Goal: Information Seeking & Learning: Learn about a topic

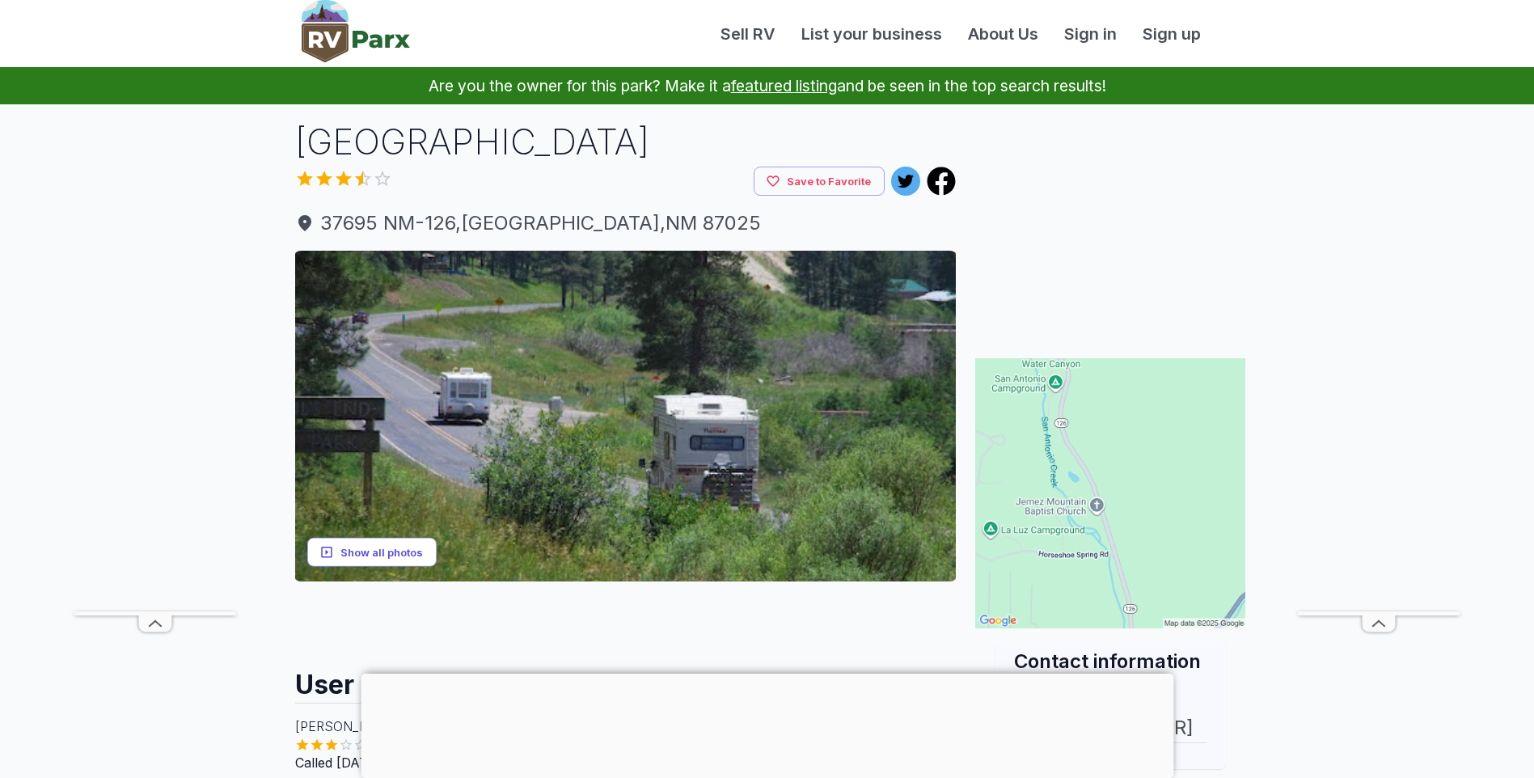
click at [365, 554] on button "Show all photos" at bounding box center [371, 552] width 129 height 30
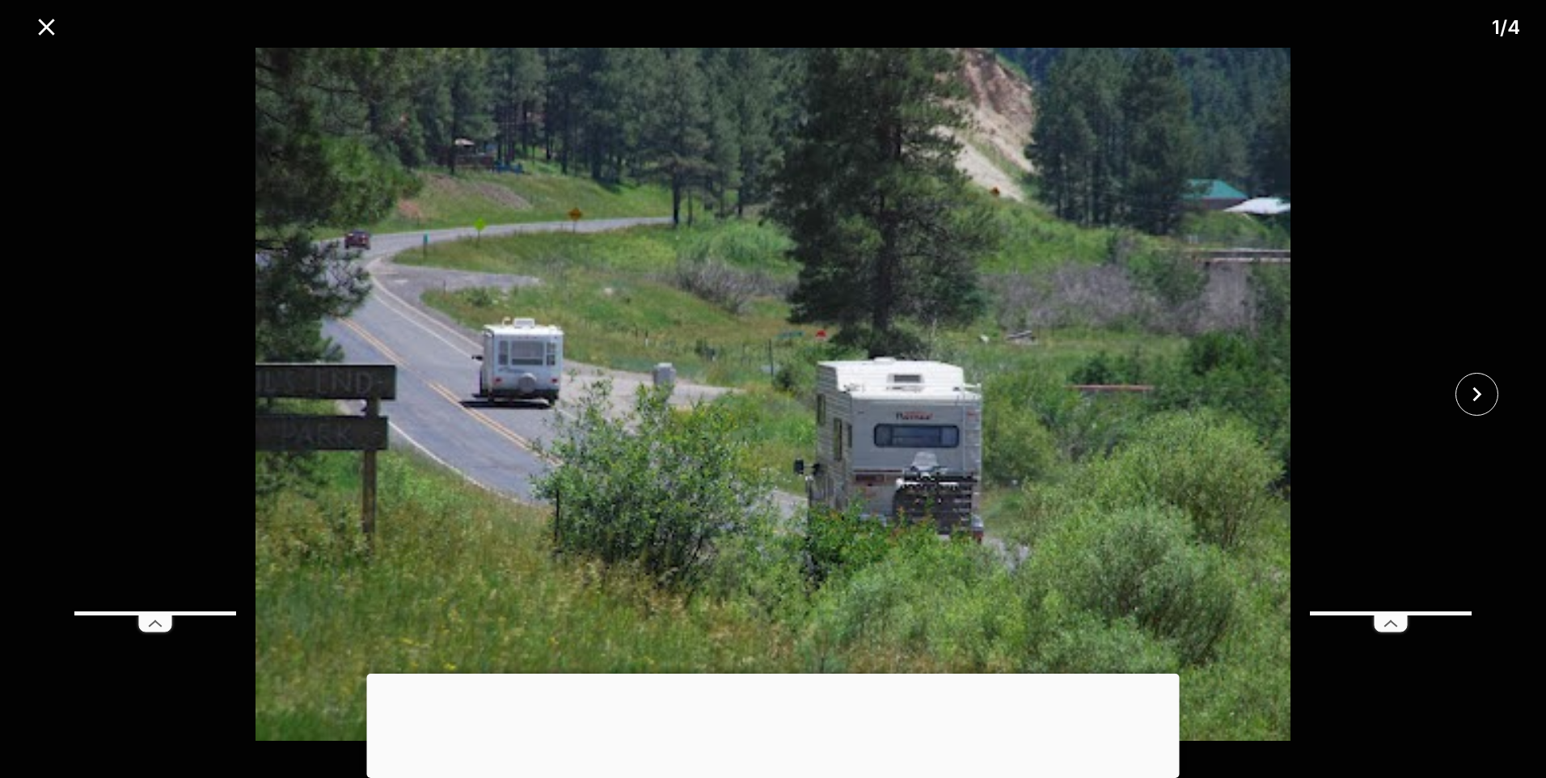
click at [767, 673] on div at bounding box center [773, 673] width 812 height 0
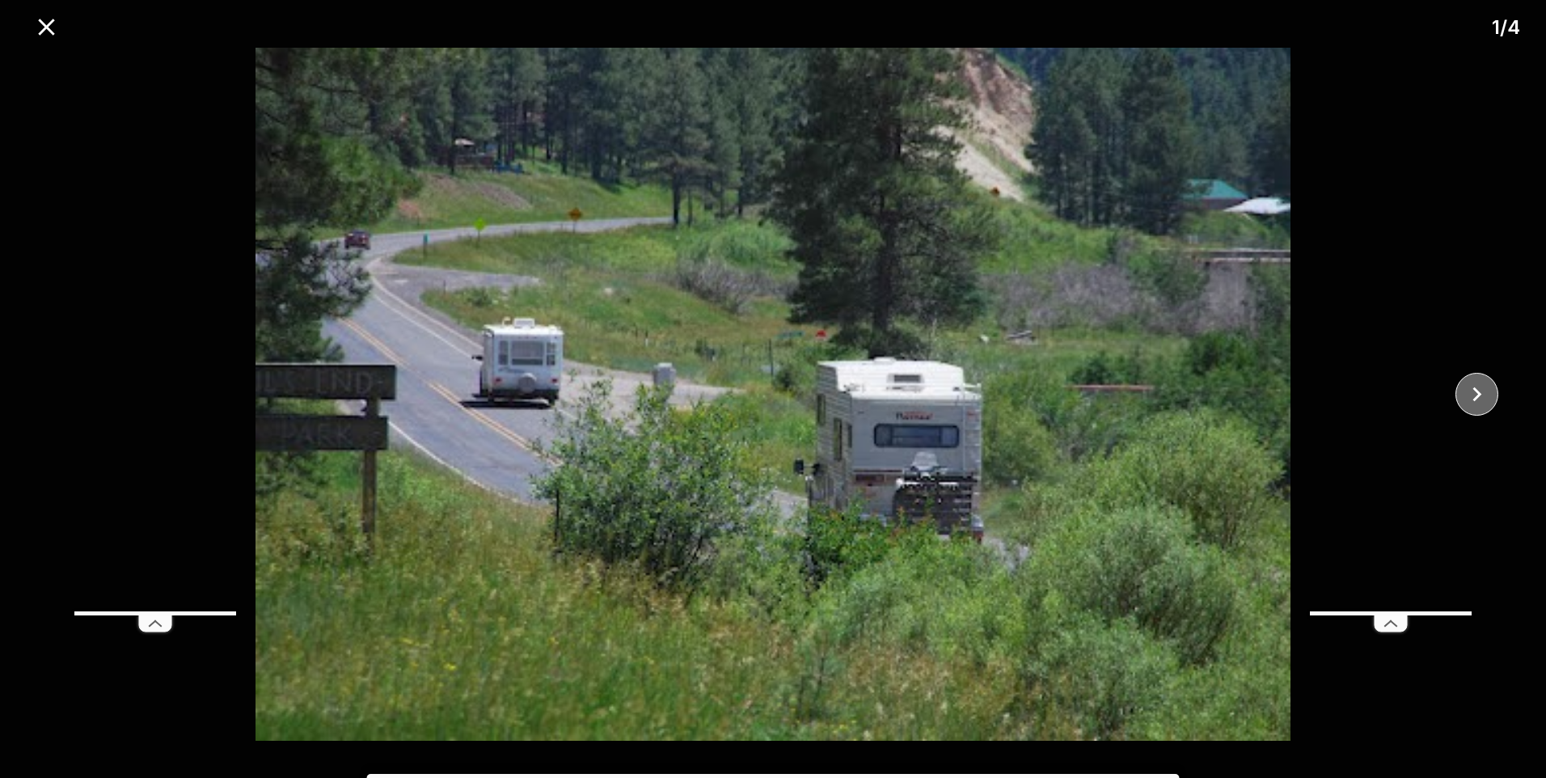
click at [1486, 395] on icon "close" at bounding box center [1476, 394] width 28 height 28
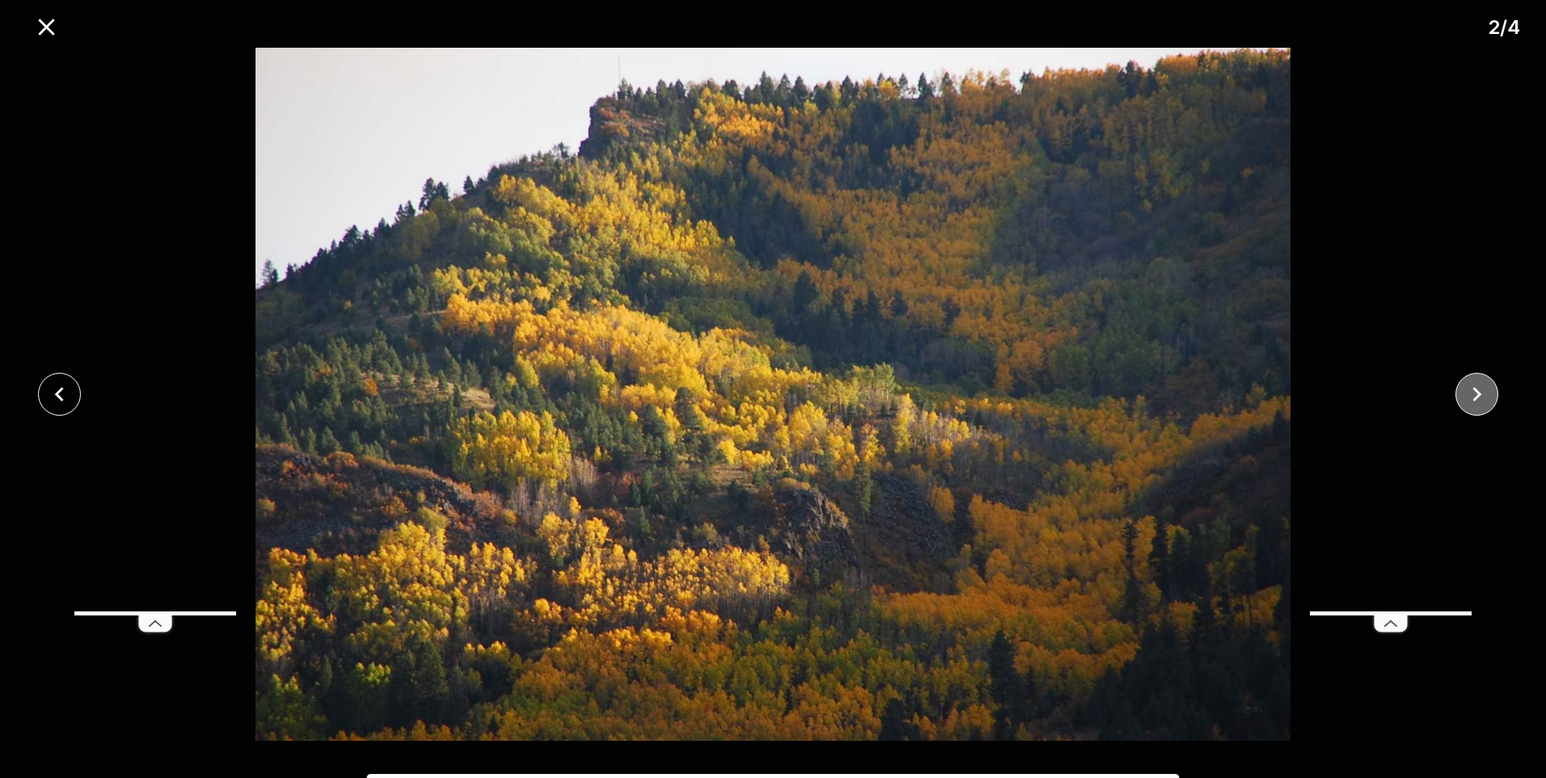
click at [1486, 395] on icon "close" at bounding box center [1476, 394] width 28 height 28
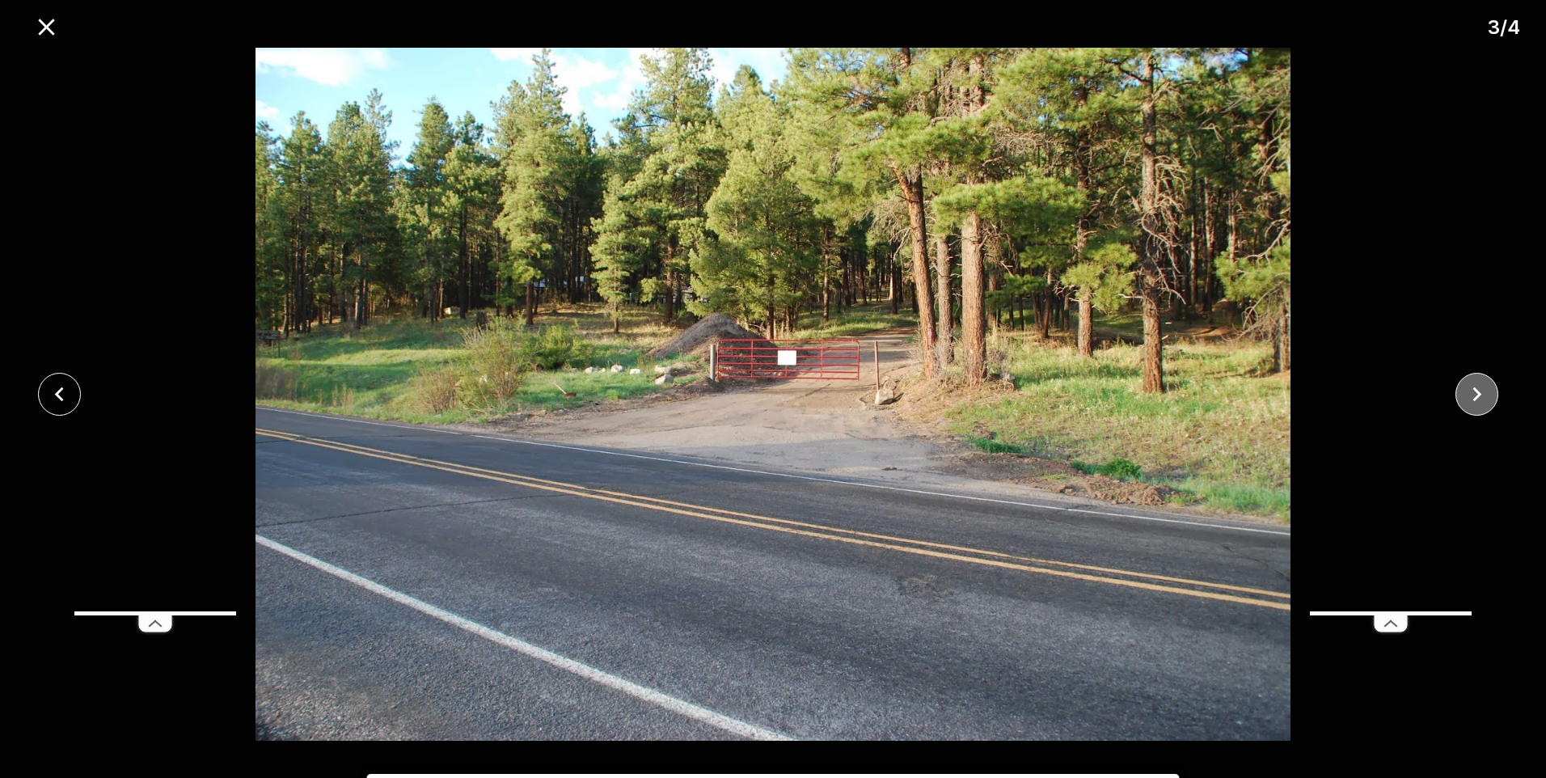
click at [1486, 395] on icon "close" at bounding box center [1476, 394] width 28 height 28
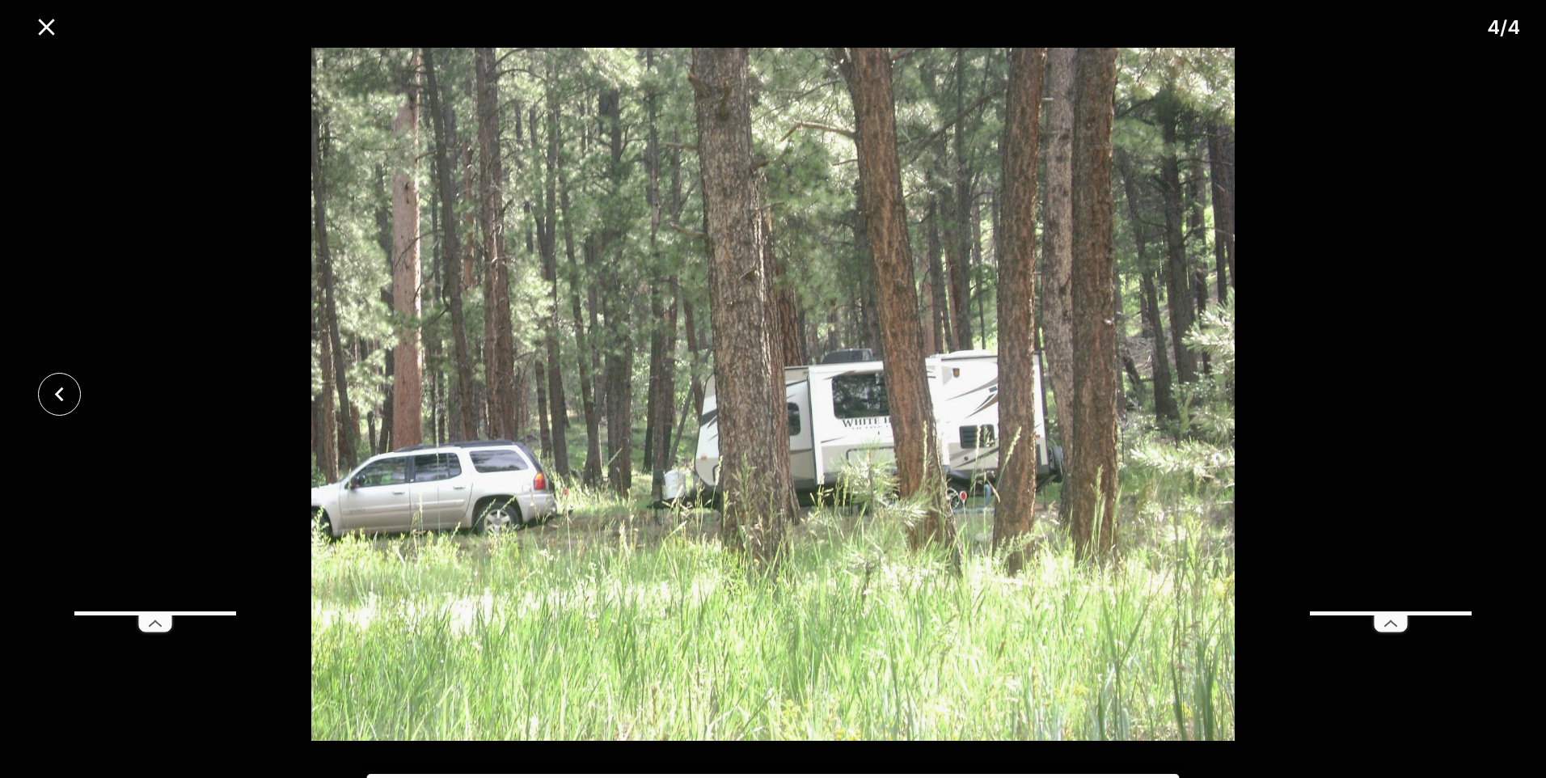
click at [1486, 395] on div at bounding box center [773, 394] width 1546 height 693
click at [42, 18] on icon "close" at bounding box center [46, 27] width 28 height 28
